Goal: Obtain resource: Obtain resource

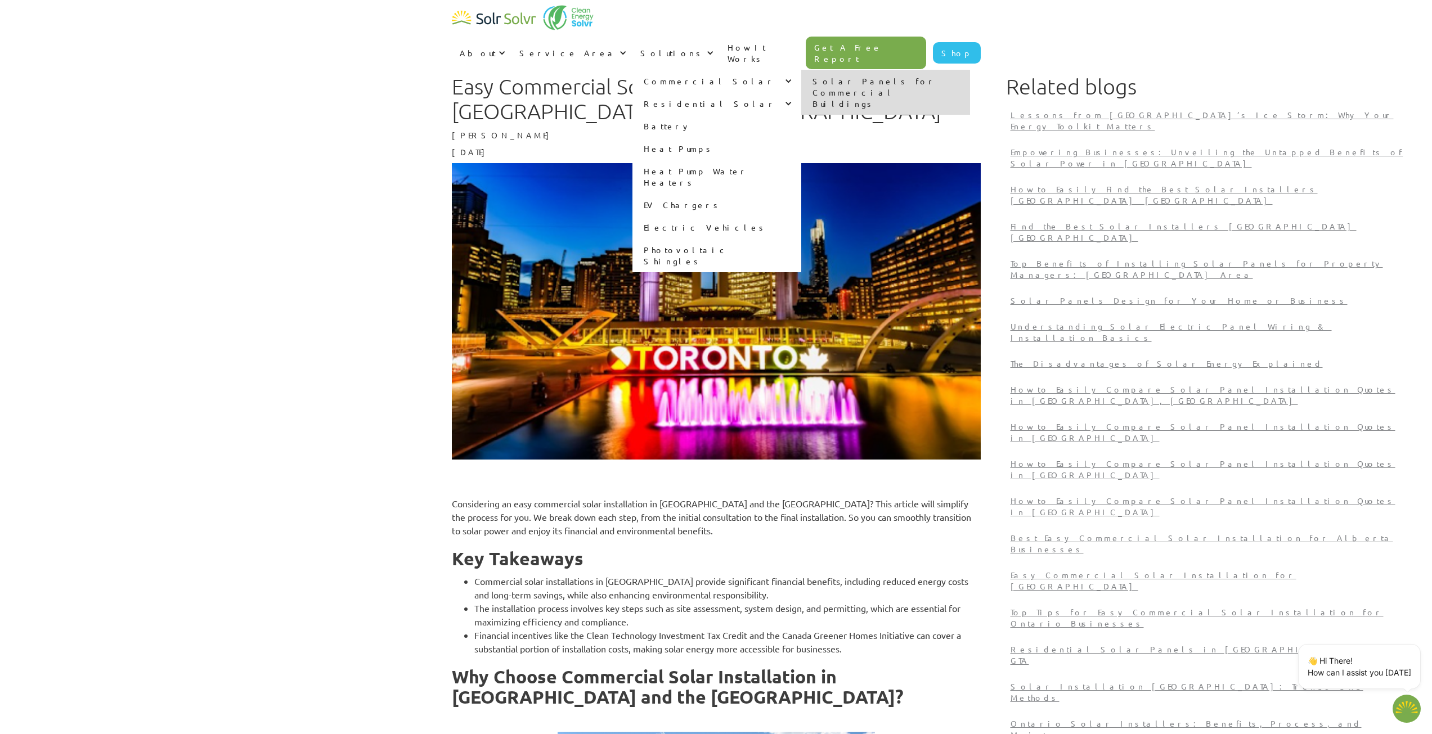
click at [951, 70] on link "Solar Panels for Commercial Buildings" at bounding box center [885, 92] width 169 height 45
type textarea "x"
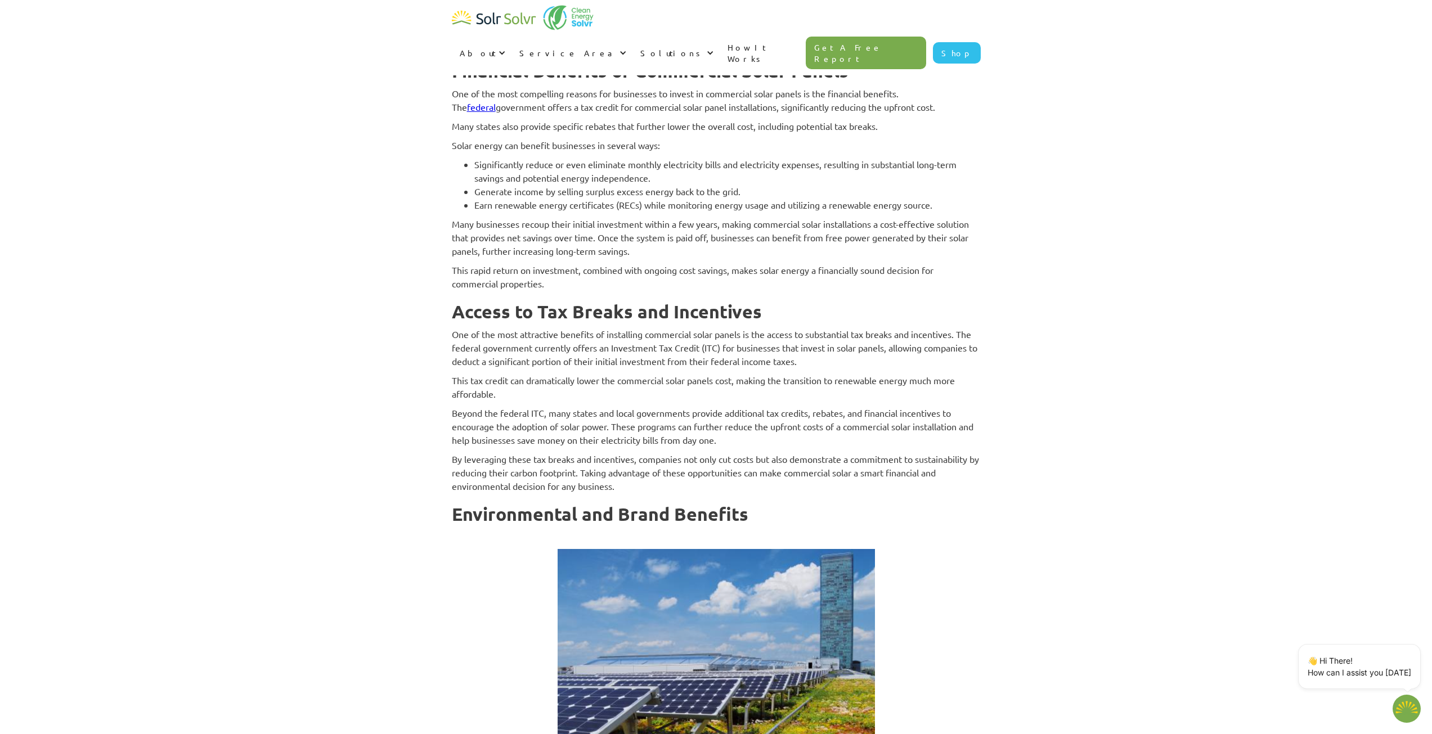
scroll to position [4275, 0]
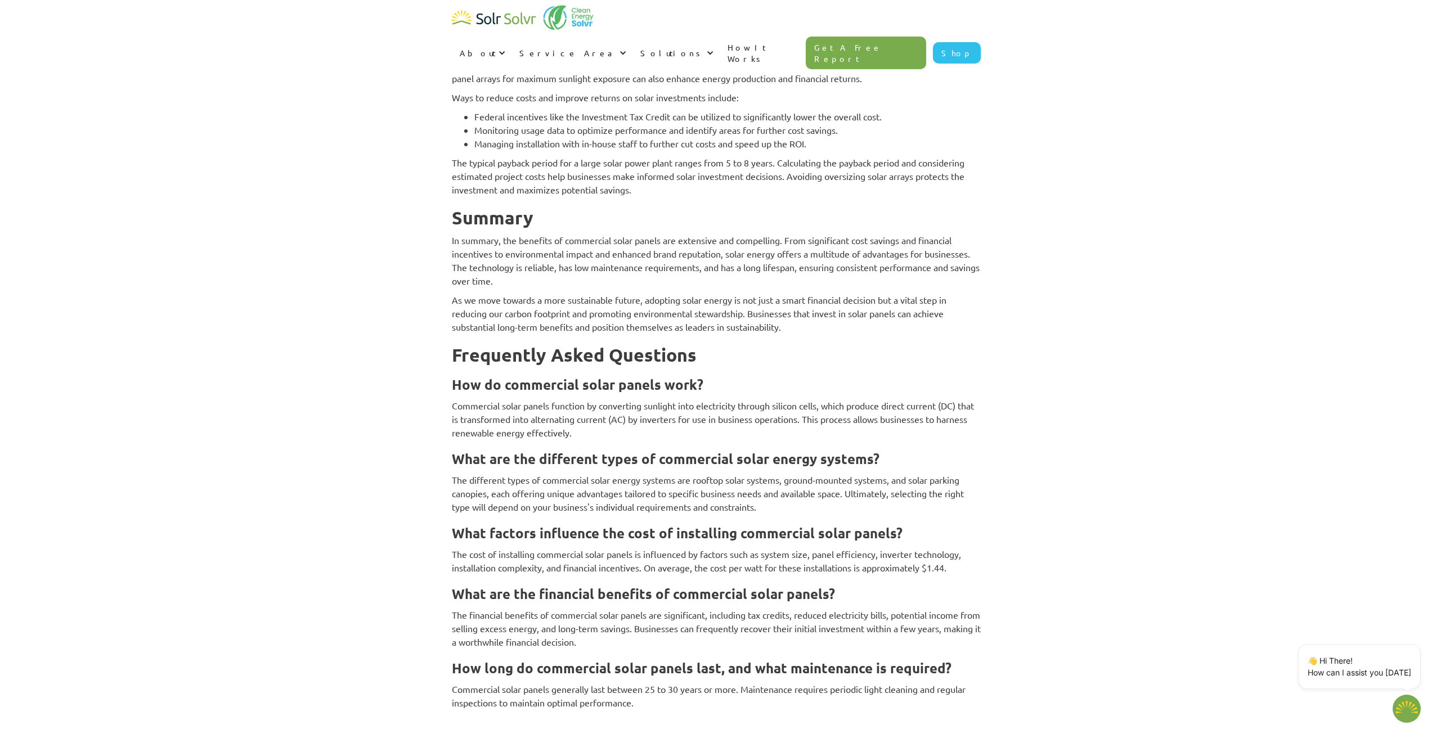
click at [893, 37] on link "Get A Free Report" at bounding box center [865, 53] width 120 height 33
type textarea "x"
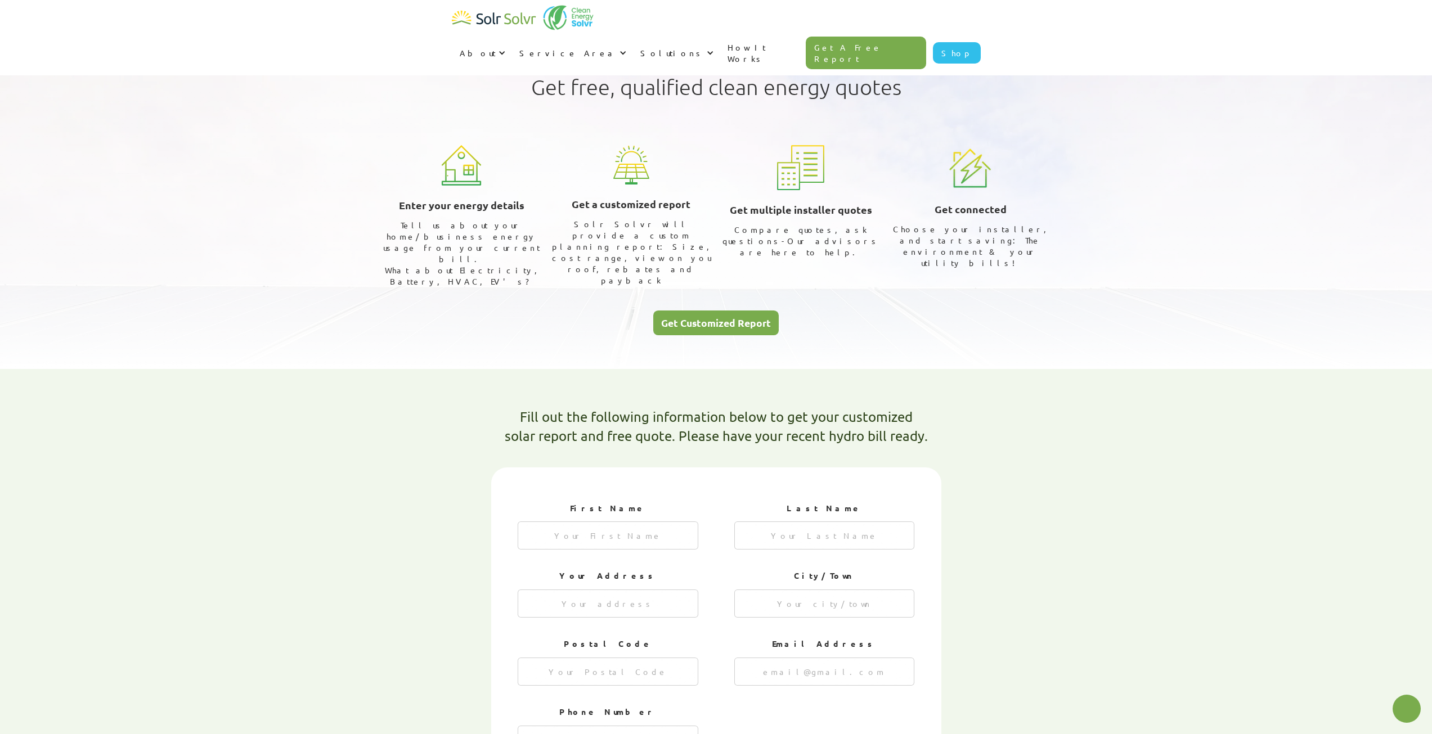
type textarea "x"
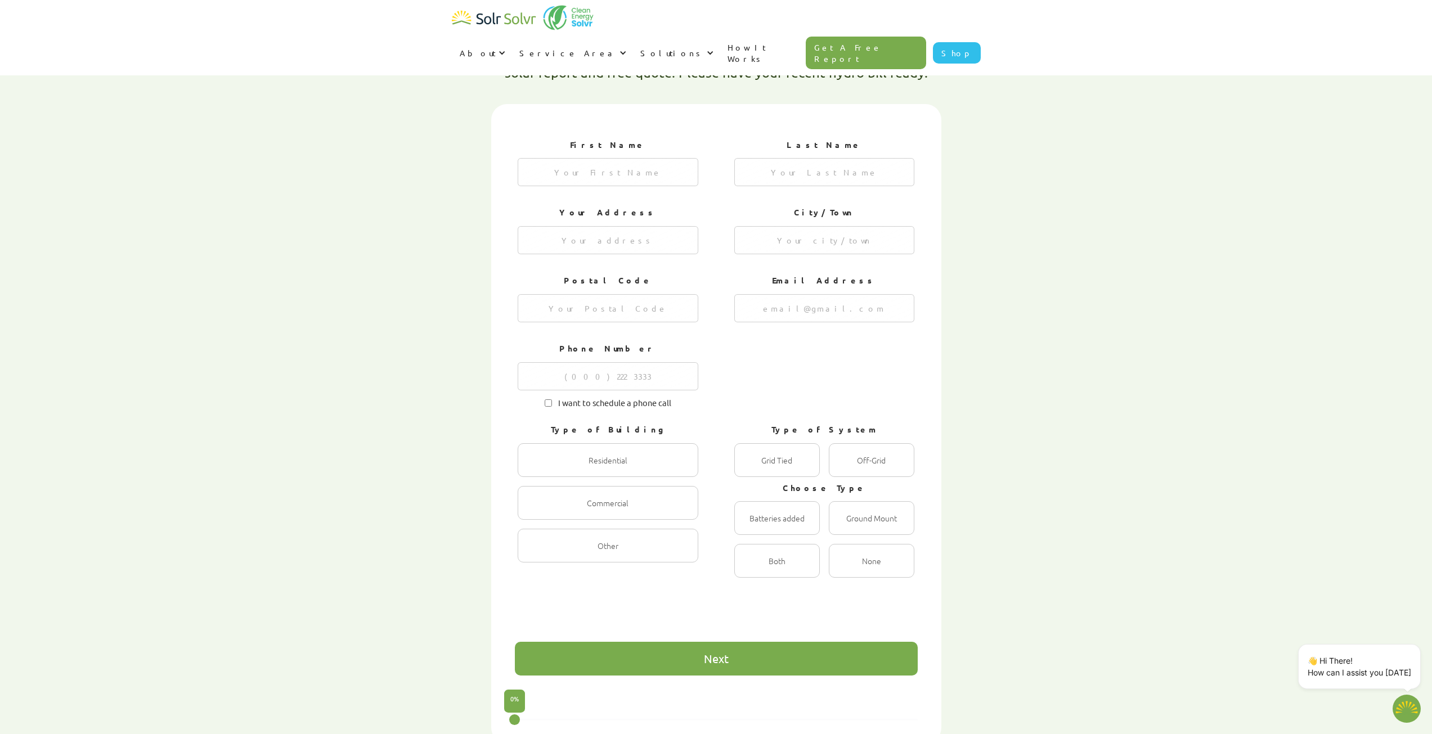
scroll to position [361, 0]
